Goal: Check status: Check status

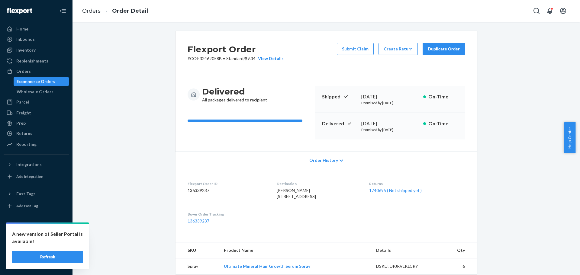
scroll to position [60, 0]
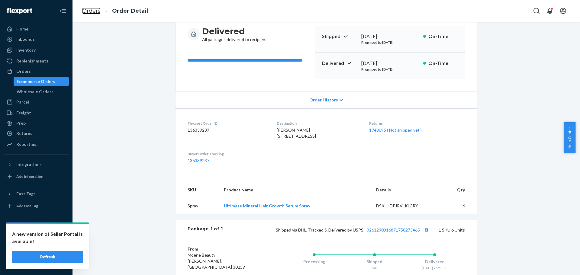
click at [94, 10] on link "Orders" at bounding box center [91, 11] width 18 height 7
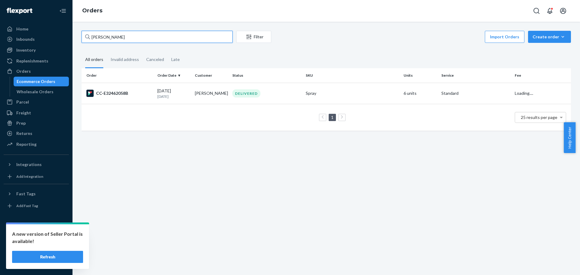
click at [131, 36] on input "Byron Vaughan" at bounding box center [157, 37] width 151 height 12
paste input "Deborah VanRanst"
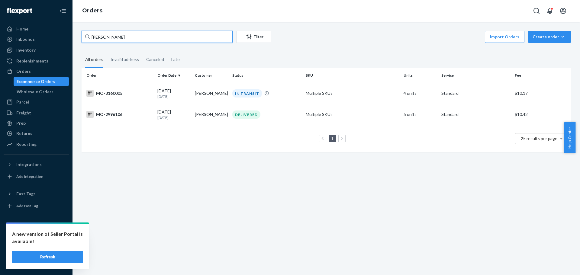
type input "Deborah VanRanst"
